Goal: Information Seeking & Learning: Learn about a topic

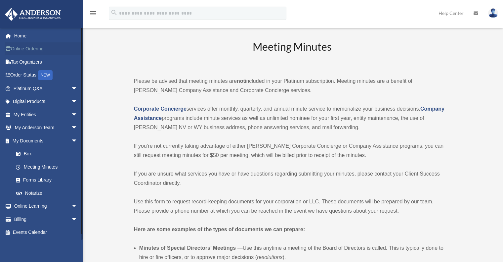
click at [41, 53] on link "Online Ordering" at bounding box center [46, 48] width 83 height 13
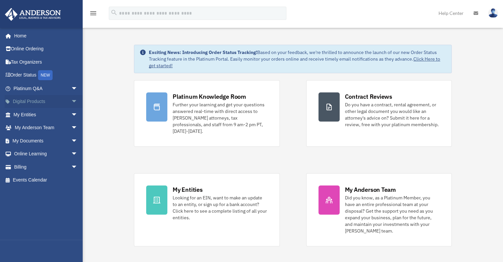
click at [45, 100] on link "Digital Products arrow_drop_down" at bounding box center [46, 101] width 83 height 13
click at [71, 100] on span "arrow_drop_down" at bounding box center [77, 102] width 13 height 14
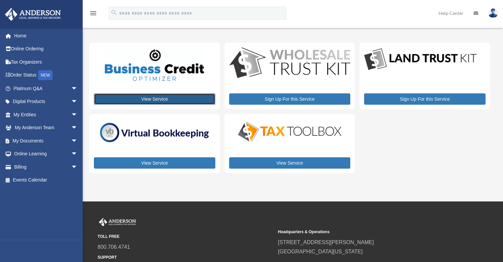
click at [150, 96] on link "View Service" at bounding box center [154, 98] width 121 height 11
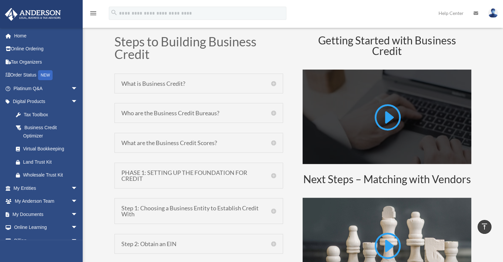
scroll to position [308, 0]
click at [386, 128] on link at bounding box center [387, 120] width 28 height 34
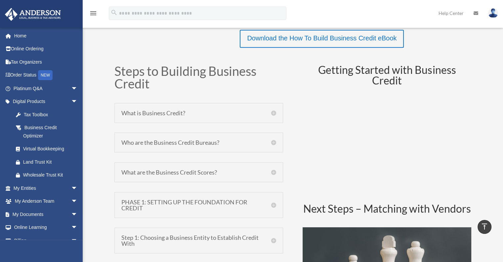
scroll to position [278, 0]
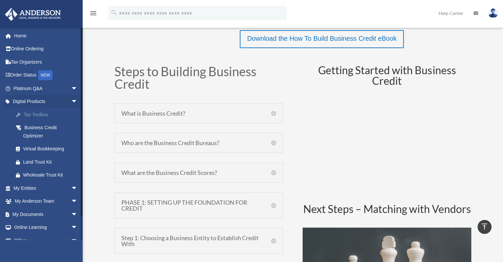
click at [44, 111] on div "Tax Toolbox" at bounding box center [51, 114] width 56 height 8
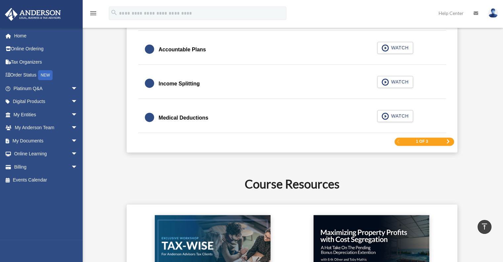
scroll to position [1045, 0]
click at [446, 139] on span "Next Page" at bounding box center [448, 141] width 4 height 4
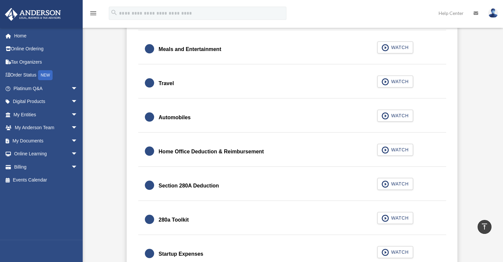
scroll to position [680, 0]
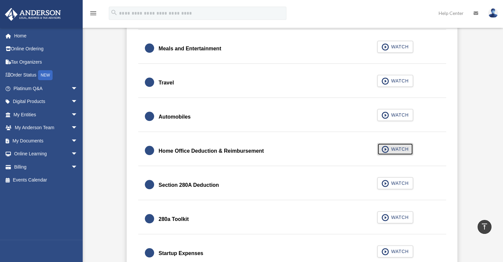
click at [388, 148] on span "button" at bounding box center [386, 149] width 8 height 7
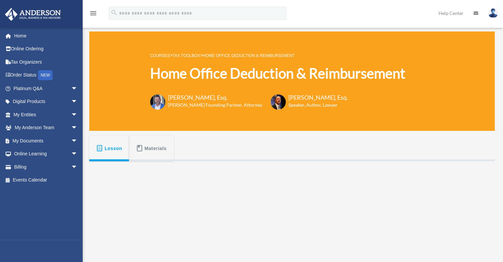
click at [166, 148] on span "Materials" at bounding box center [156, 148] width 22 height 12
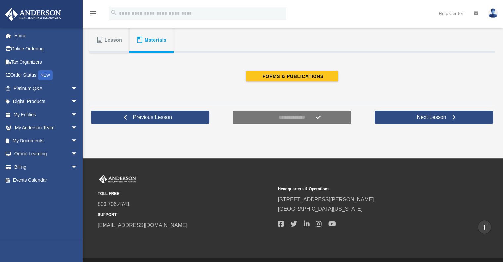
scroll to position [108, 0]
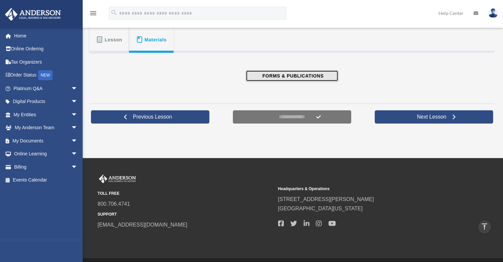
click at [293, 74] on span "FORMS & PUBLICATIONS" at bounding box center [291, 75] width 63 height 7
